Goal: Information Seeking & Learning: Learn about a topic

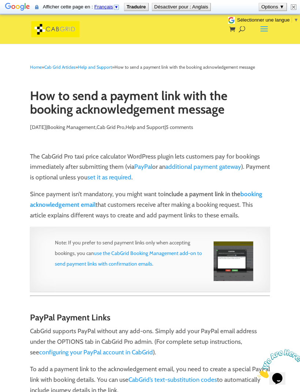
click at [45, 27] on img at bounding box center [55, 29] width 48 height 16
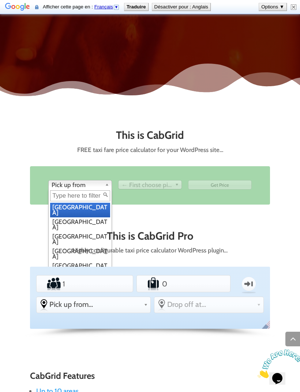
scroll to position [466, 0]
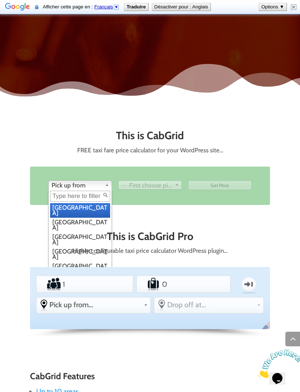
click at [242, 215] on div "This is CabGrid FREE taxi fare price calculator for your WordPress site… From P…" at bounding box center [150, 175] width 240 height 90
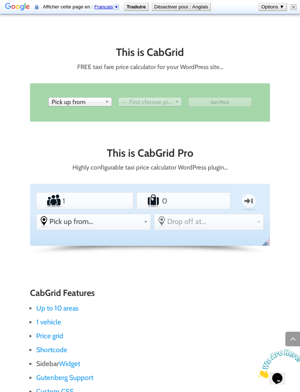
scroll to position [552, 0]
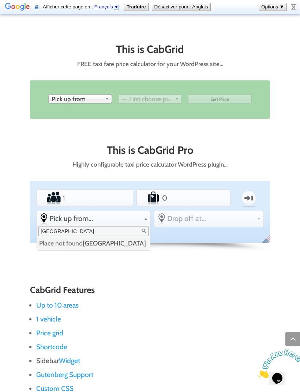
type input "Rochefort"
click at [199, 261] on div "This is CabGrid FREE taxi fare price calculator for your WordPress site… From P…" at bounding box center [150, 149] width 240 height 233
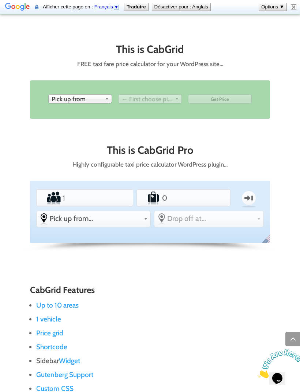
click at [223, 219] on span "Drop off at..." at bounding box center [210, 218] width 87 height 9
click at [228, 220] on link "Drop off at..." at bounding box center [208, 218] width 109 height 15
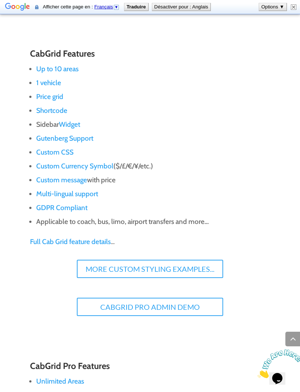
scroll to position [789, 0]
click at [197, 267] on link "More Custom Styling Examples..." at bounding box center [150, 268] width 146 height 18
click at [180, 259] on link "More Custom Styling Examples..." at bounding box center [150, 268] width 146 height 18
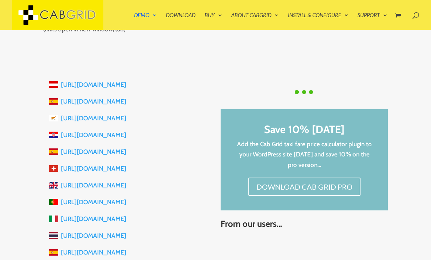
scroll to position [148, 0]
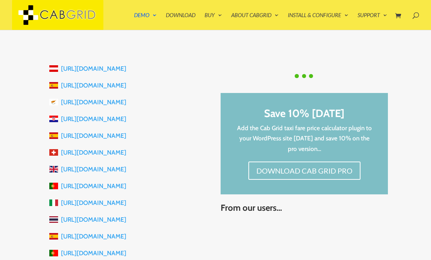
click at [85, 144] on li "https://getdirections.ch" at bounding box center [129, 152] width 161 height 17
click at [81, 134] on link "https://mallorcatransferspellicer.com" at bounding box center [93, 135] width 65 height 7
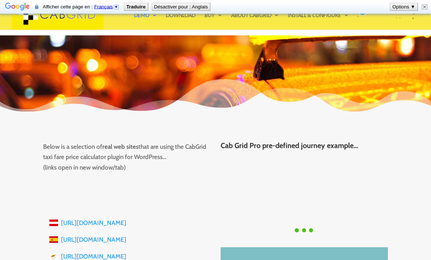
scroll to position [0, 0]
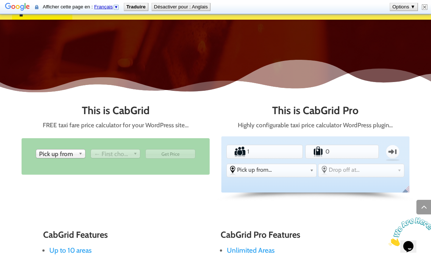
scroll to position [321, 0]
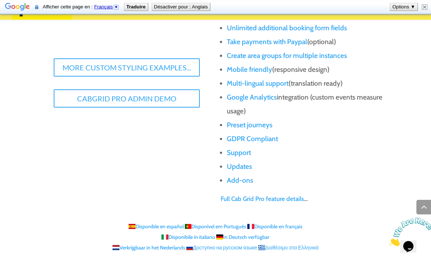
scroll to position [869, 0]
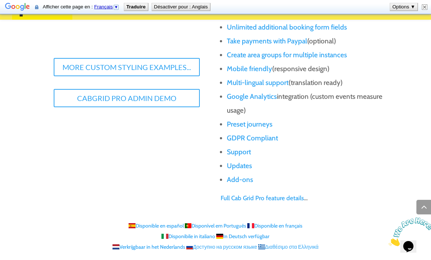
click at [240, 181] on link "Add-ons" at bounding box center [240, 180] width 26 height 8
